Goal: Use online tool/utility: Utilize a website feature to perform a specific function

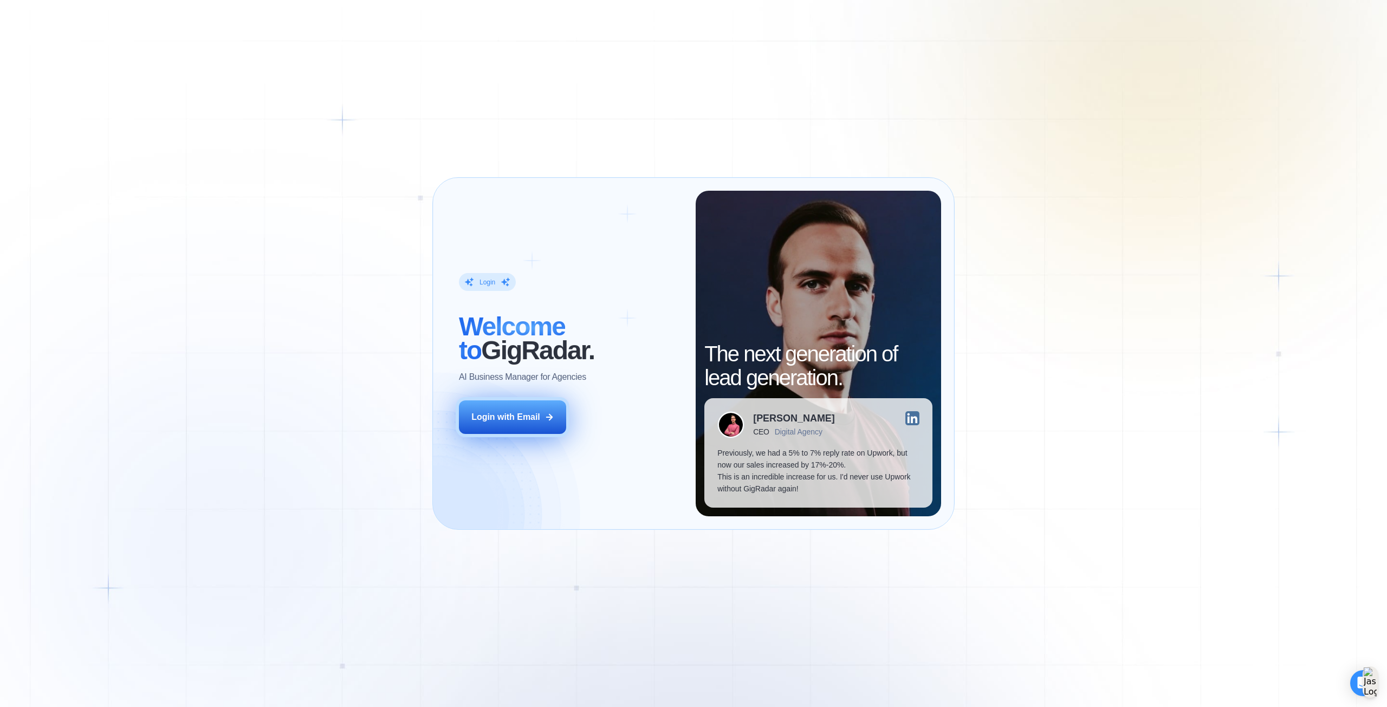
click at [517, 418] on div "Login with Email" at bounding box center [505, 417] width 69 height 12
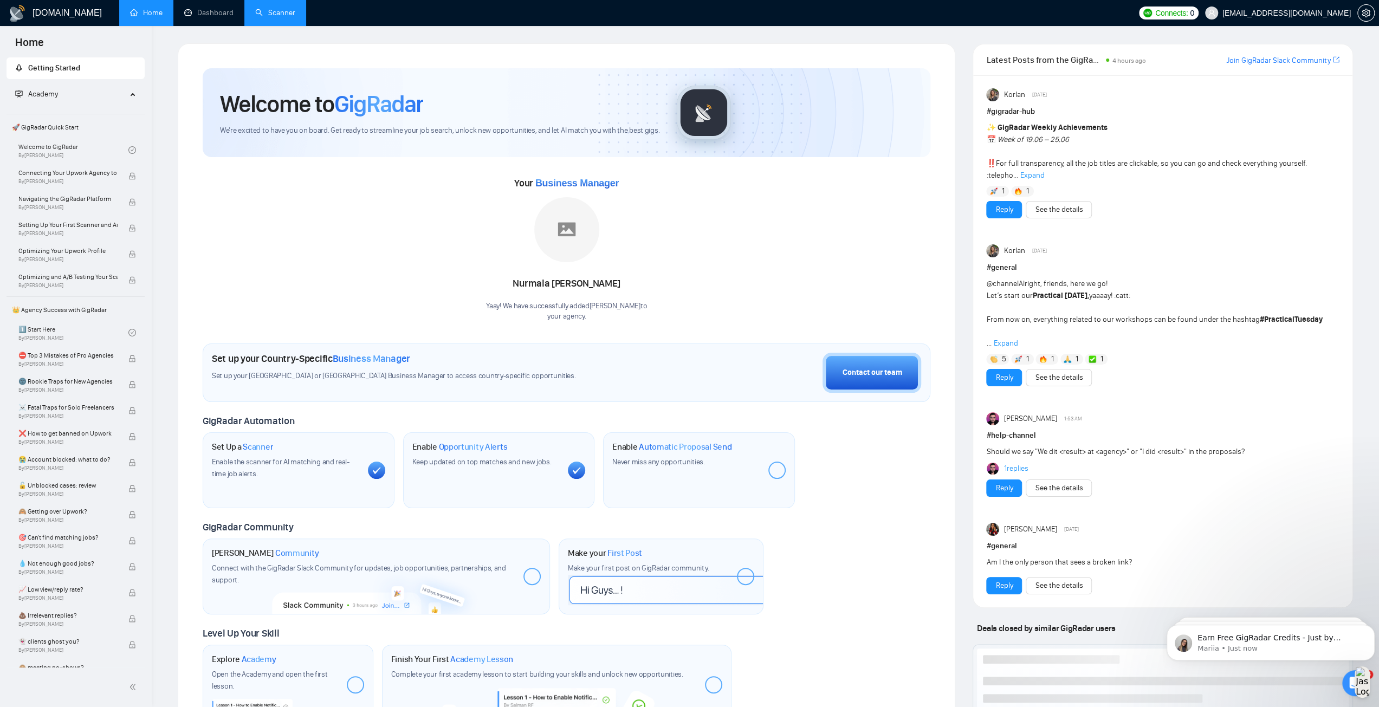
click at [291, 12] on link "Scanner" at bounding box center [275, 12] width 40 height 9
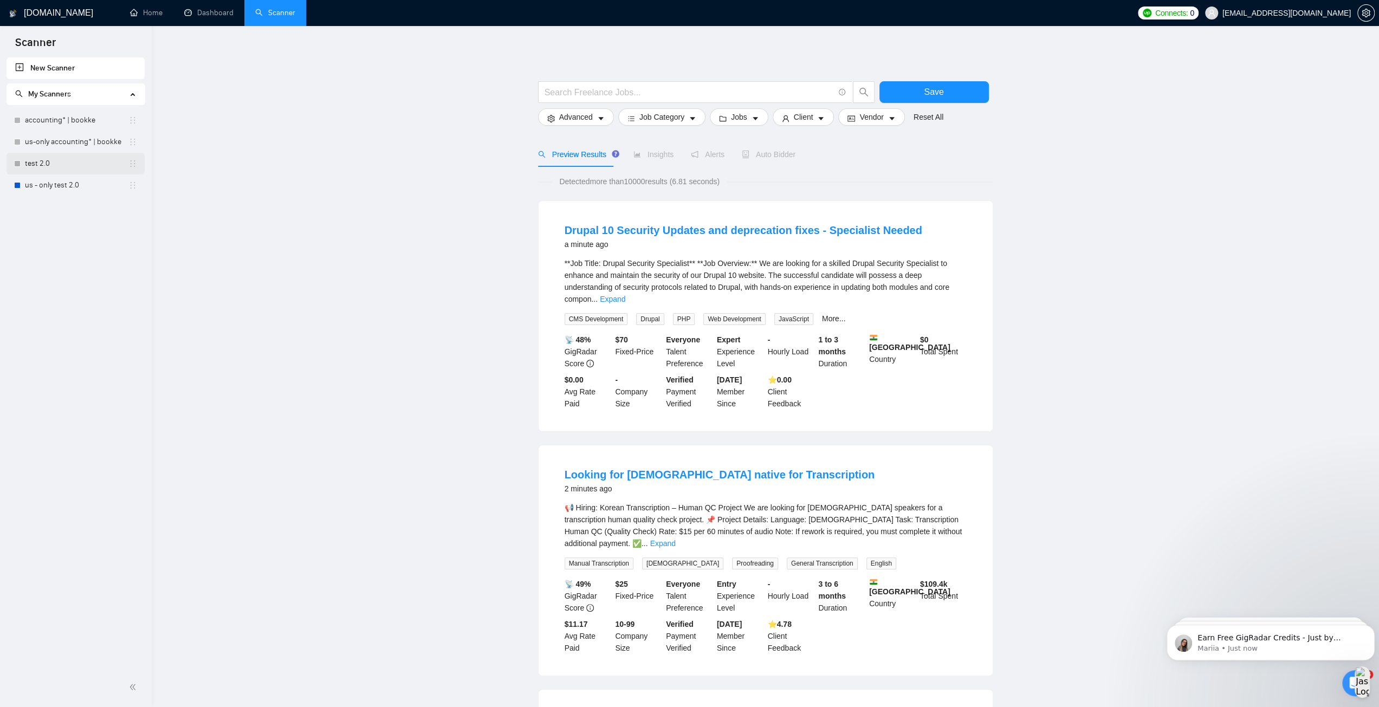
click at [40, 166] on link "test 2.0" at bounding box center [76, 164] width 103 height 22
